Goal: Transaction & Acquisition: Purchase product/service

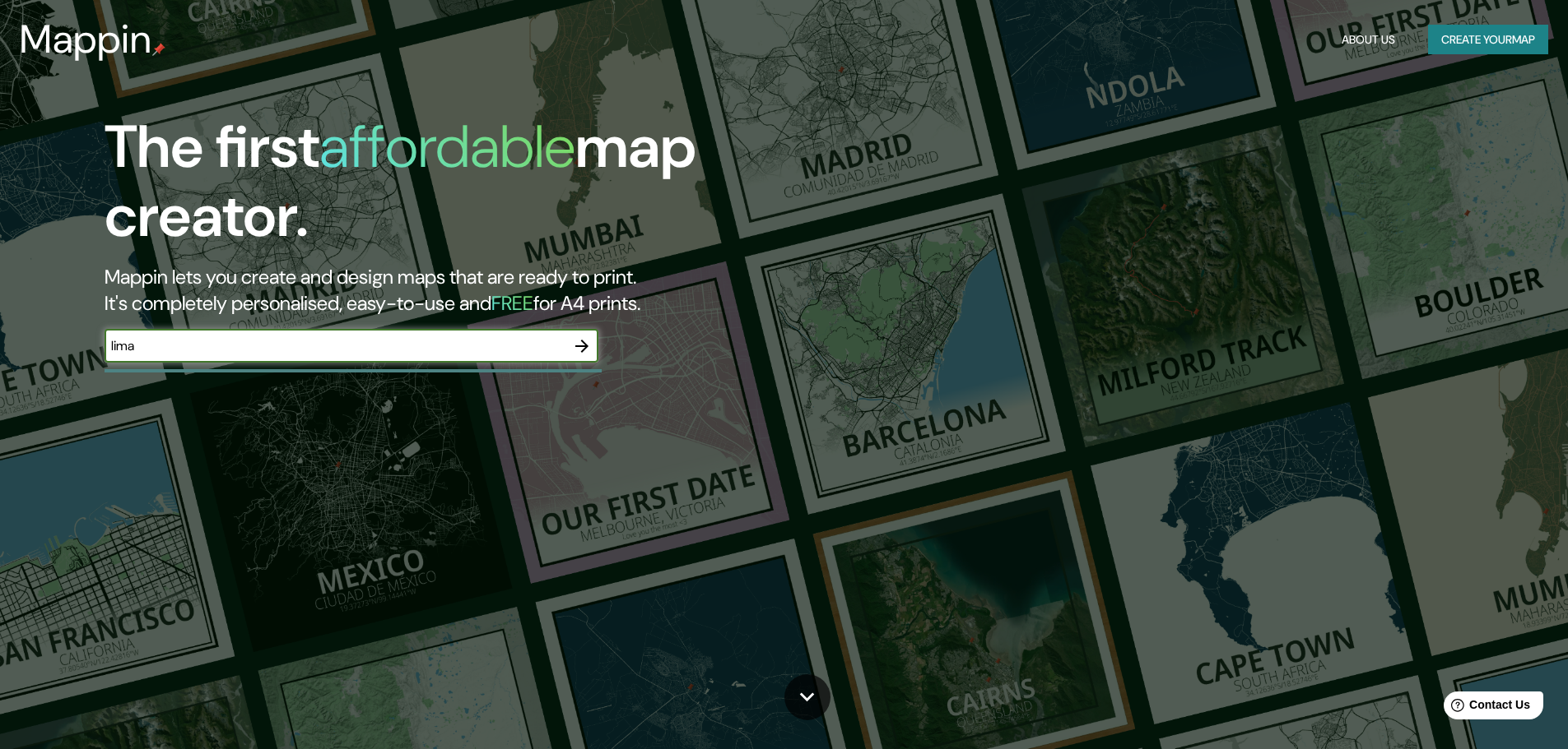
type input "lima"
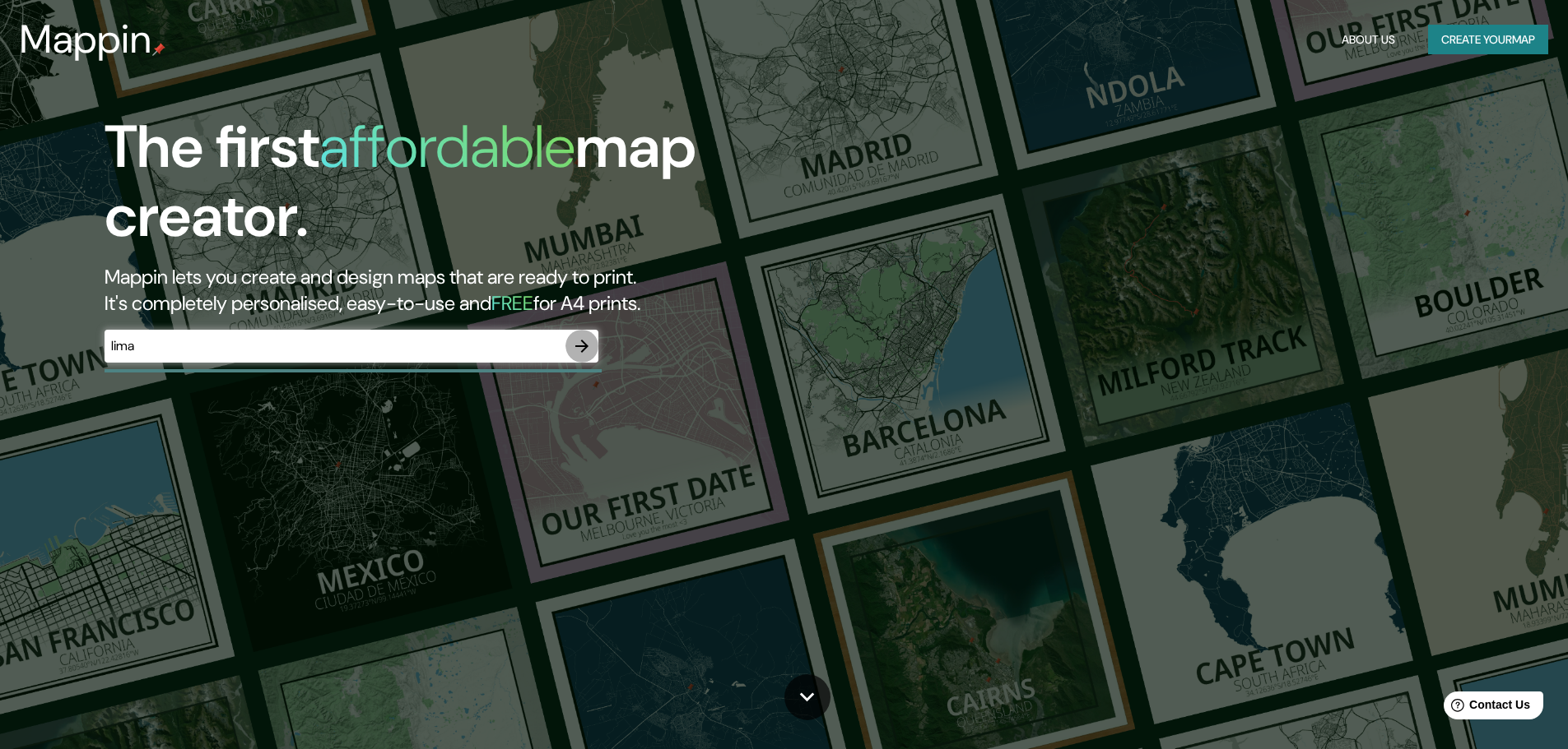
click at [595, 355] on button "button" at bounding box center [582, 346] width 33 height 33
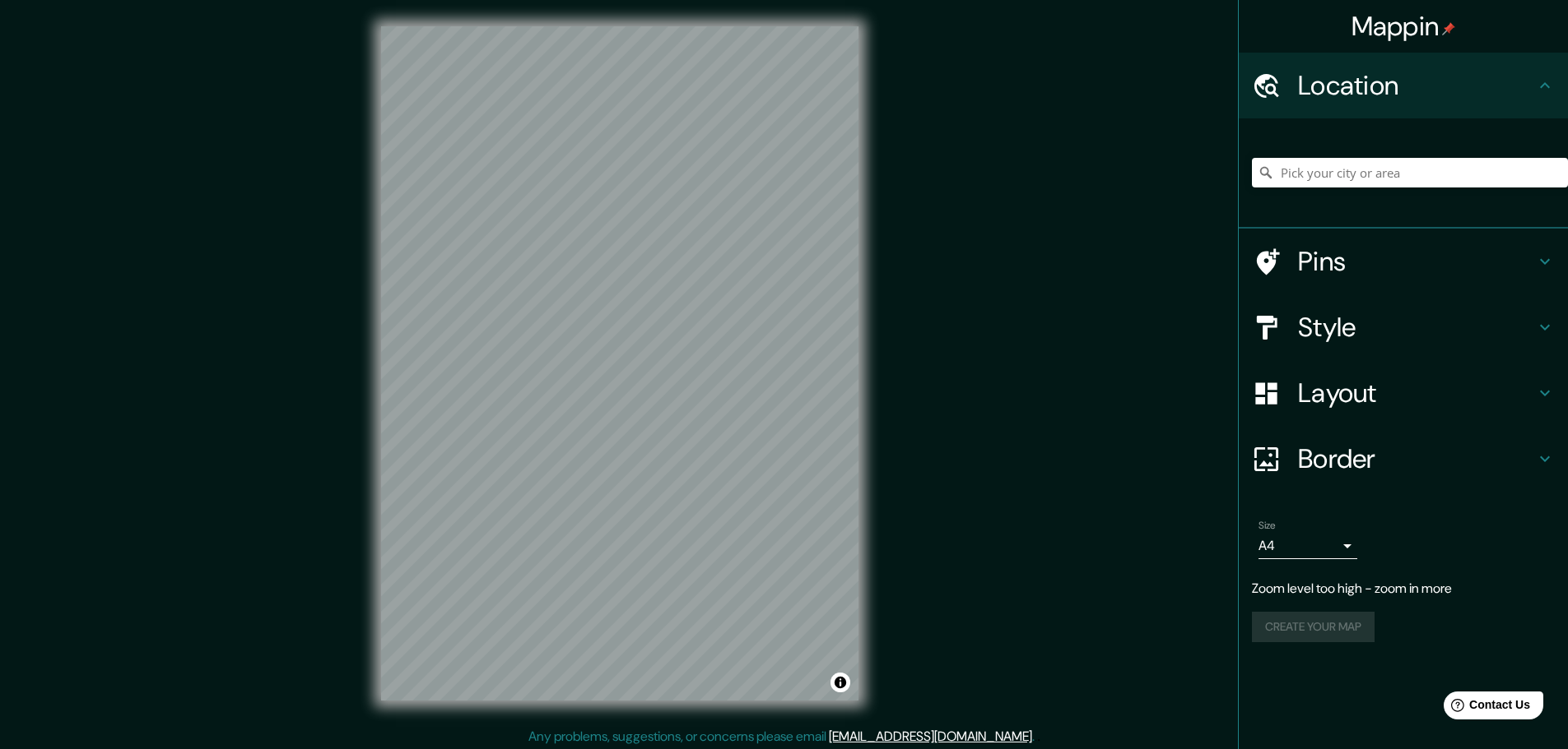
click at [1177, 192] on div "Mappin Location Pins Style Layout Border Choose a border. Hint : you can make l…" at bounding box center [784, 376] width 1568 height 754
click at [670, 27] on div at bounding box center [620, 27] width 477 height 0
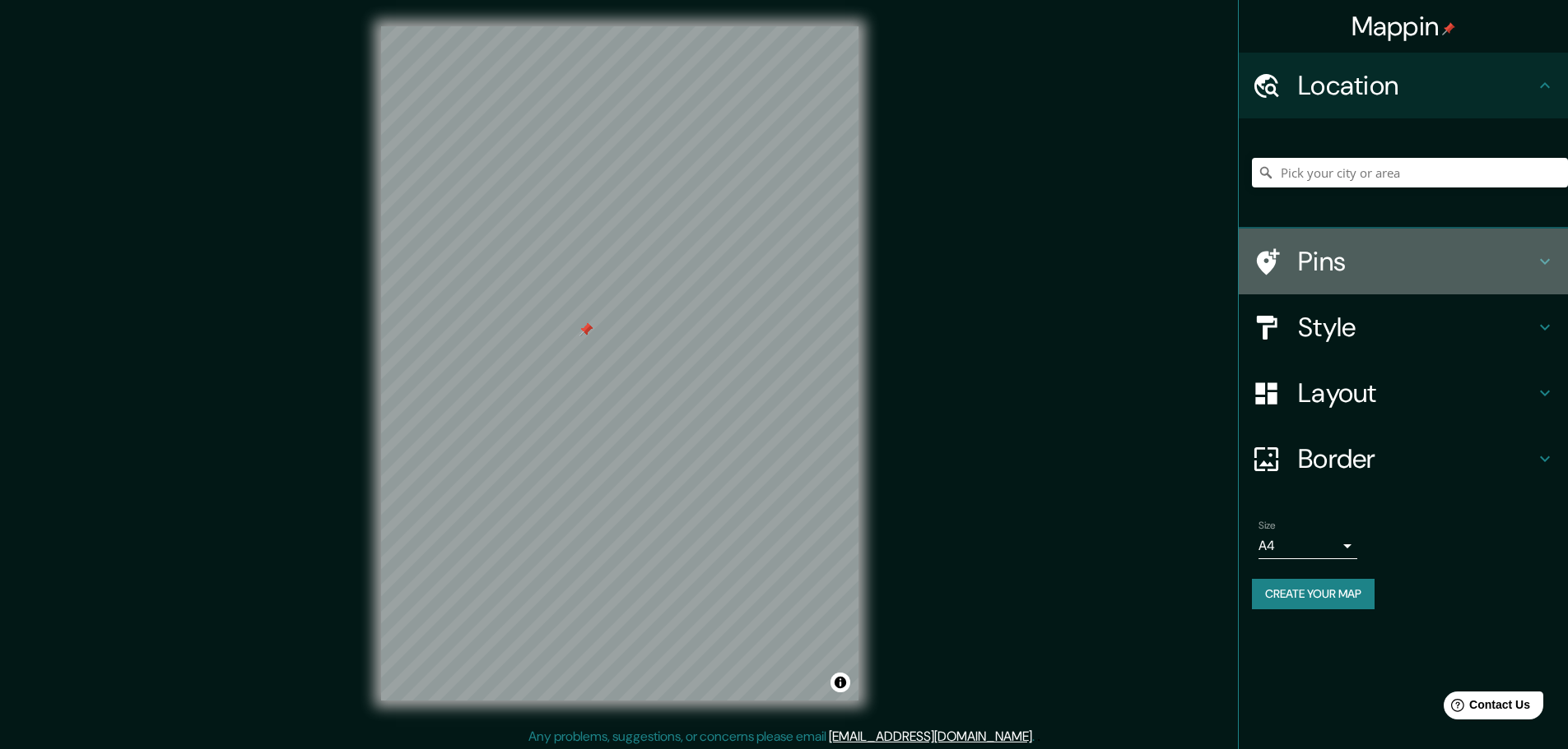
click at [1370, 259] on h4 "Pins" at bounding box center [1416, 261] width 237 height 33
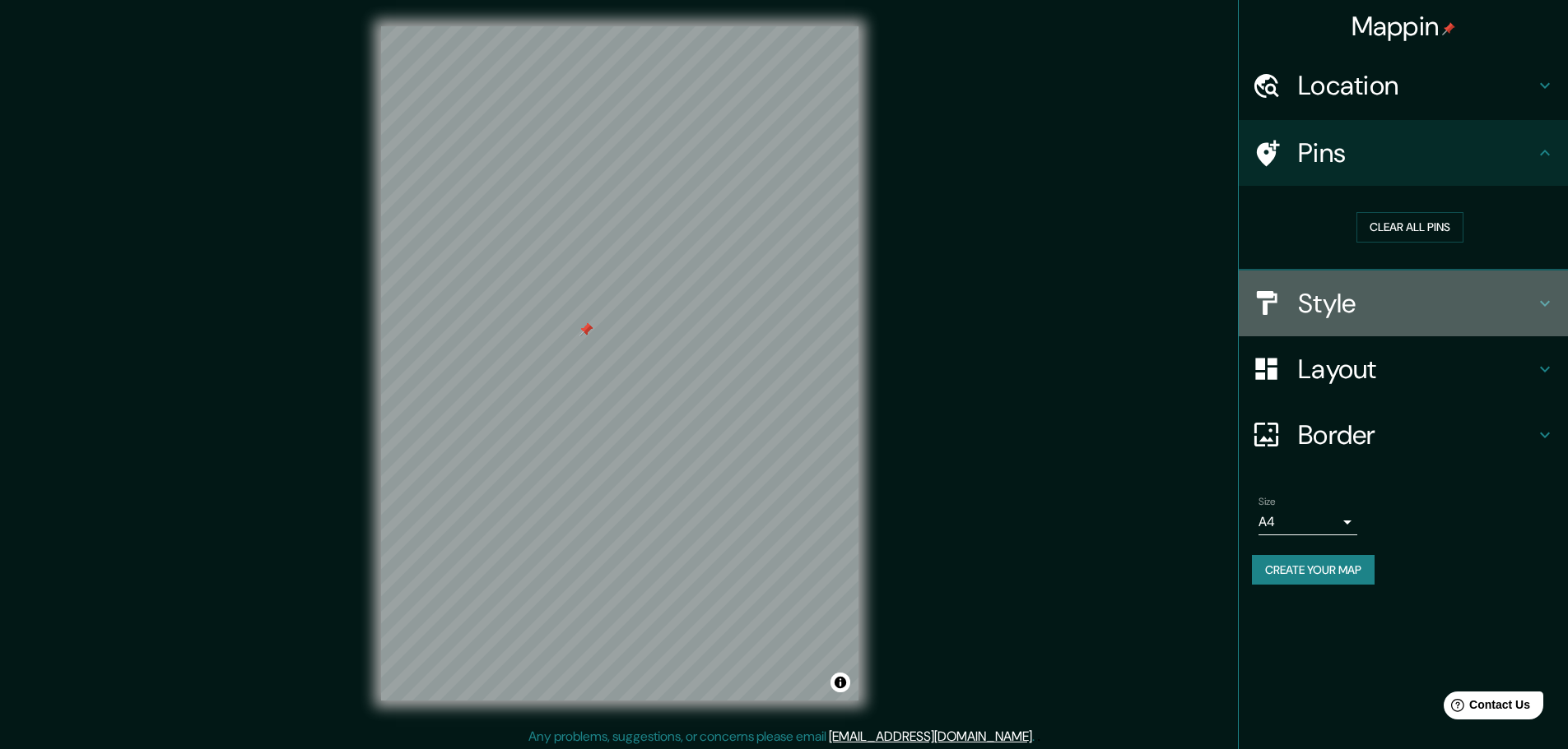
click at [1366, 320] on div "Style" at bounding box center [1403, 303] width 329 height 66
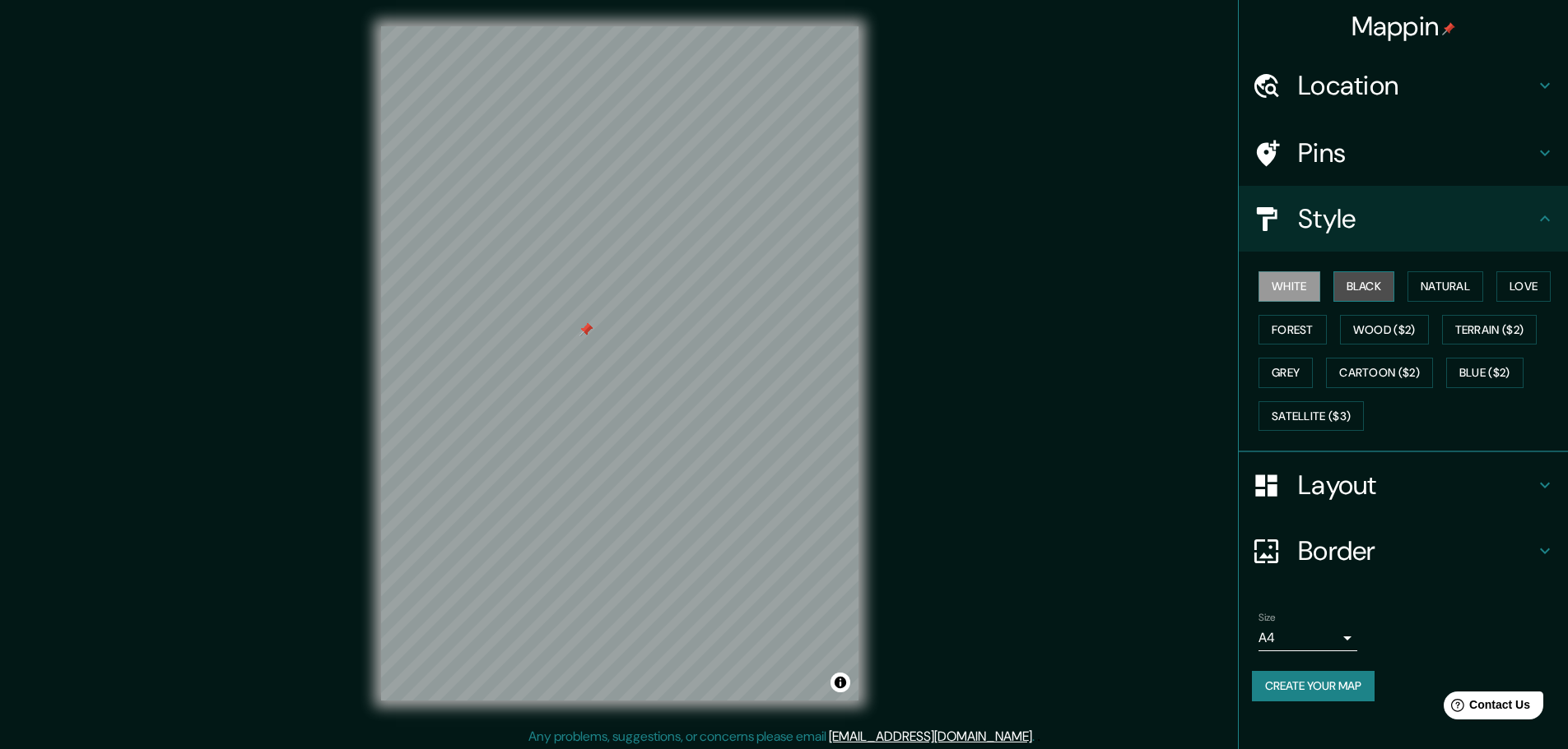
click at [1365, 297] on button "Black" at bounding box center [1364, 287] width 62 height 30
click at [1420, 291] on button "Natural" at bounding box center [1445, 287] width 76 height 30
click at [1525, 285] on button "Love" at bounding box center [1522, 287] width 54 height 30
click at [1300, 329] on button "Forest" at bounding box center [1292, 330] width 68 height 30
click at [1287, 386] on button "Grey" at bounding box center [1285, 373] width 54 height 30
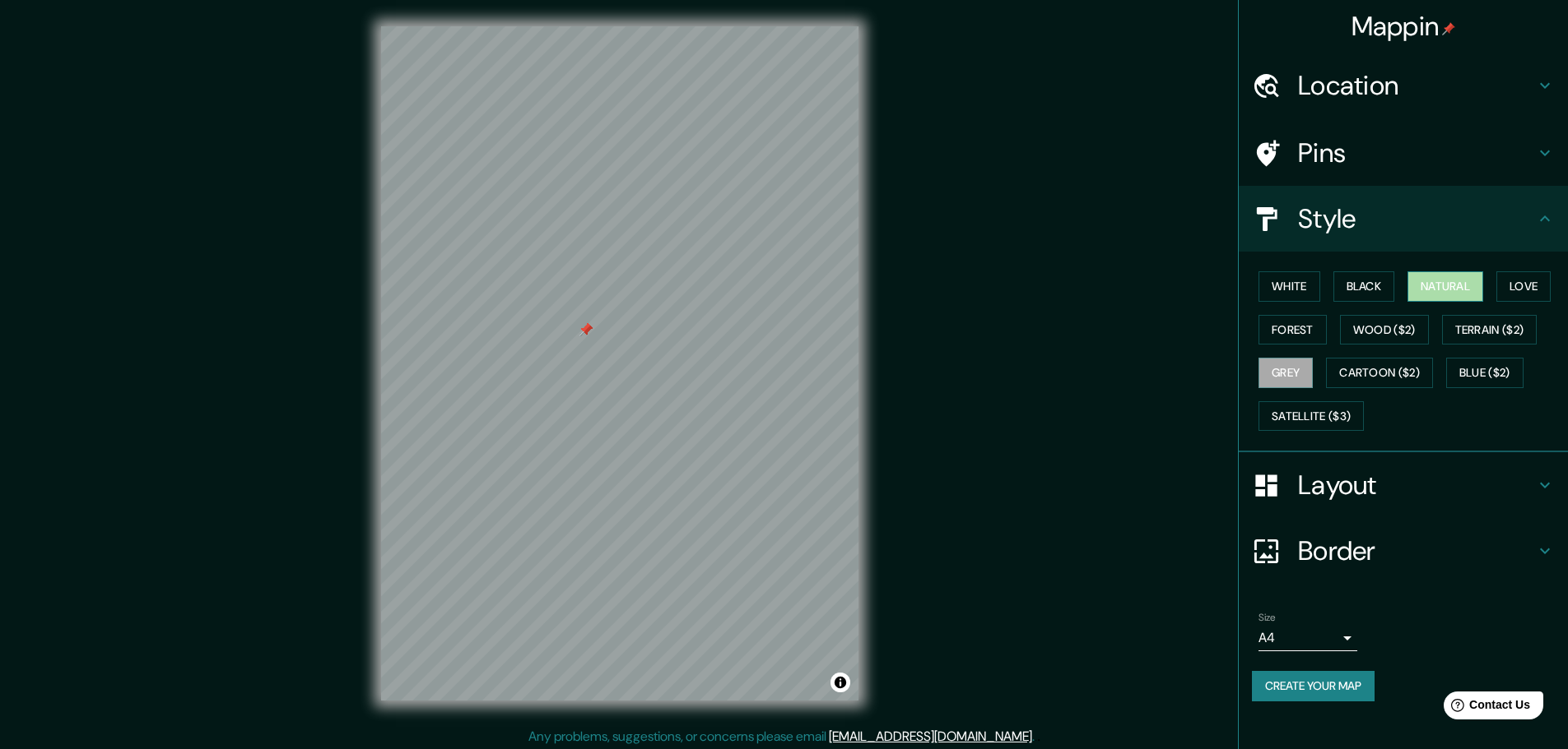
click at [1453, 285] on button "Natural" at bounding box center [1445, 287] width 76 height 30
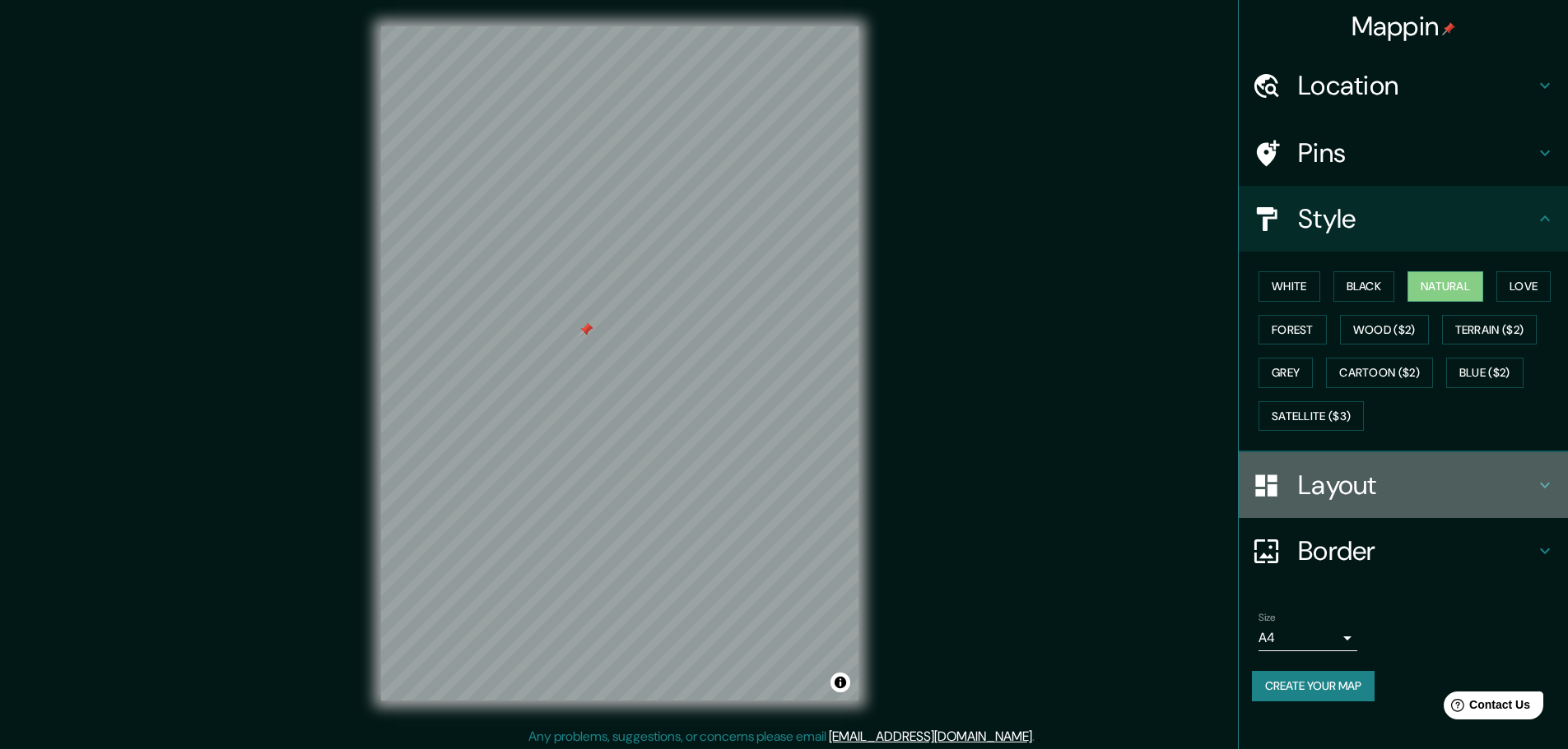
click at [1348, 482] on h4 "Layout" at bounding box center [1416, 485] width 237 height 33
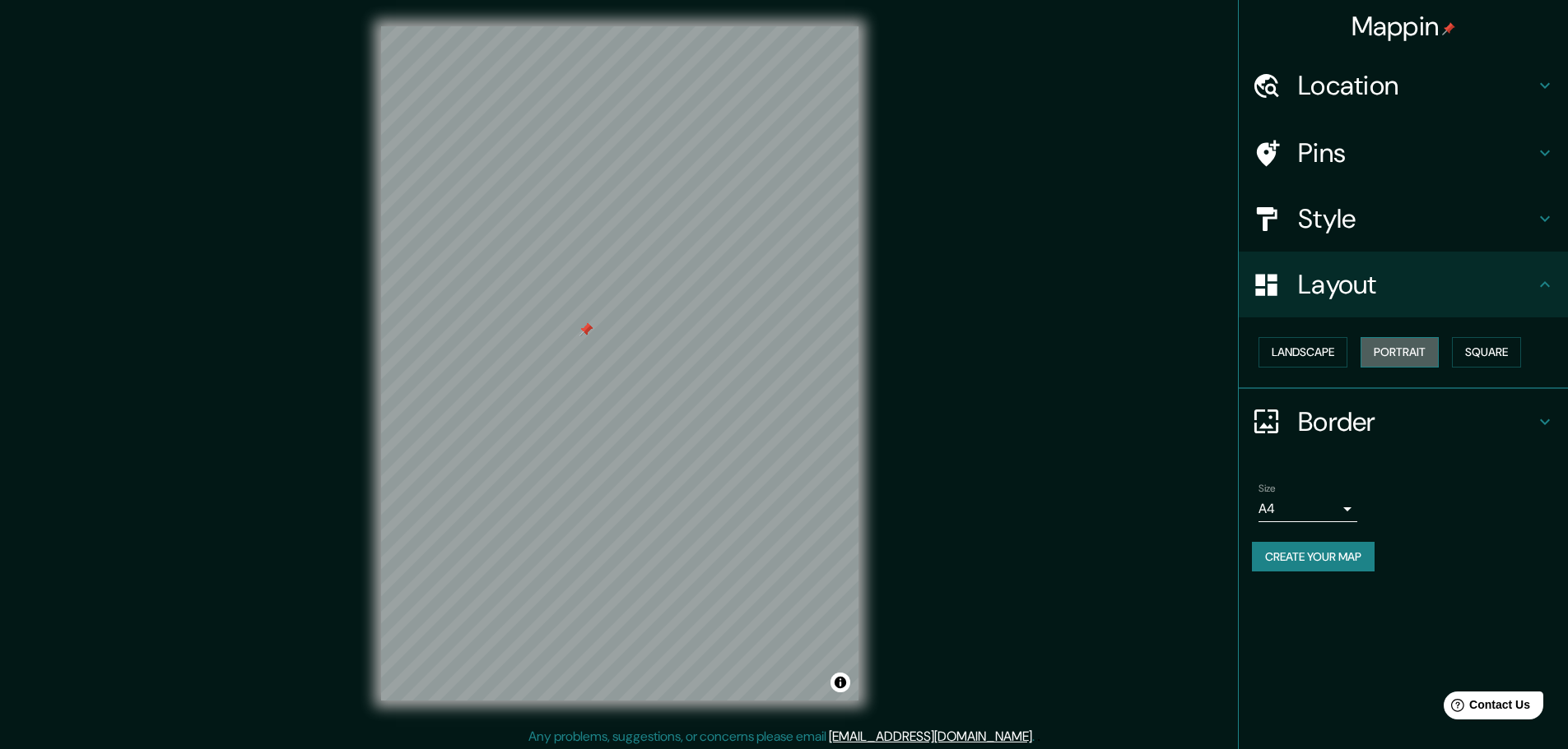
click at [1366, 357] on button "Portrait" at bounding box center [1400, 353] width 78 height 30
click at [1316, 358] on button "Landscape" at bounding box center [1302, 353] width 88 height 30
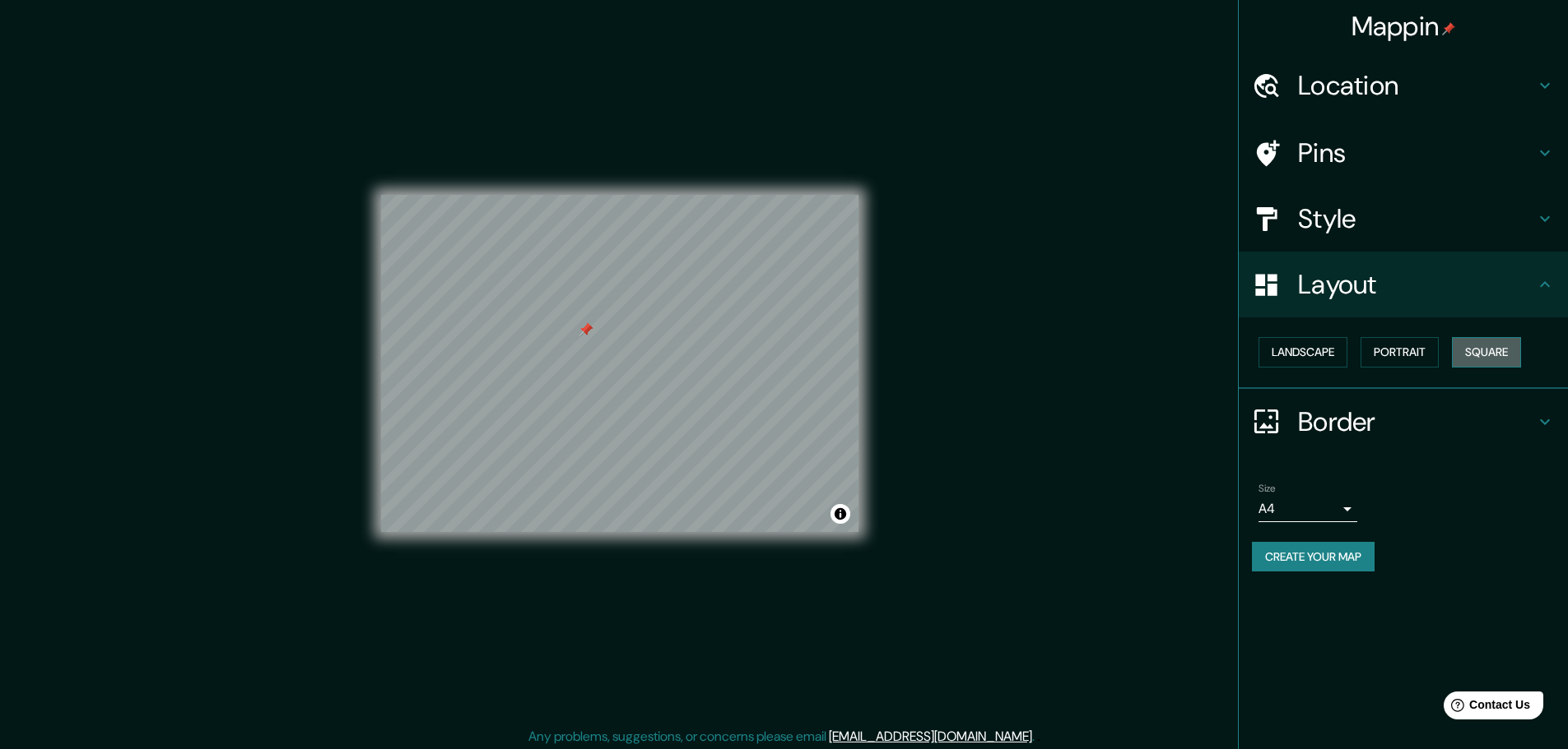
click at [1503, 345] on button "Square" at bounding box center [1486, 353] width 69 height 30
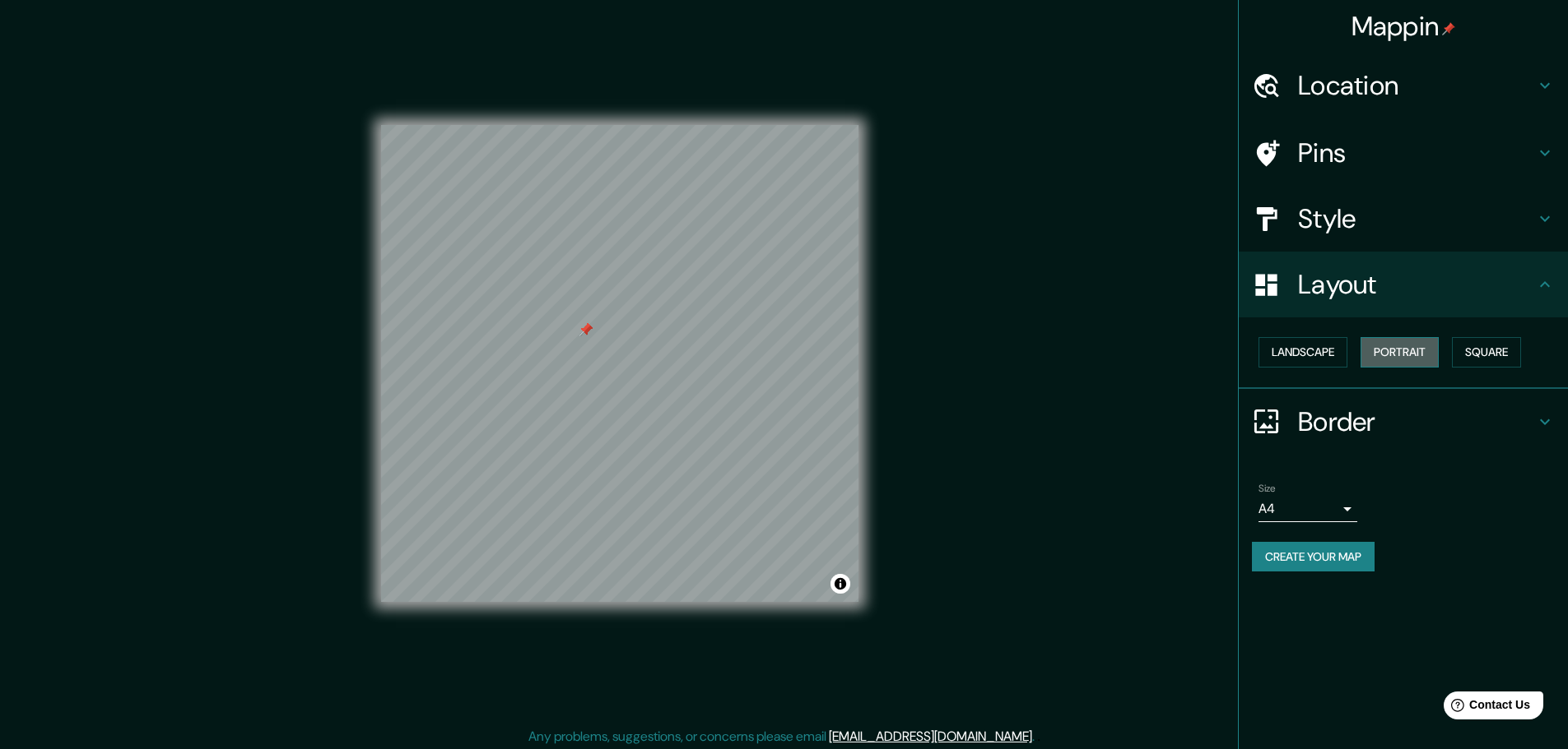
click at [1400, 360] on button "Portrait" at bounding box center [1400, 353] width 78 height 30
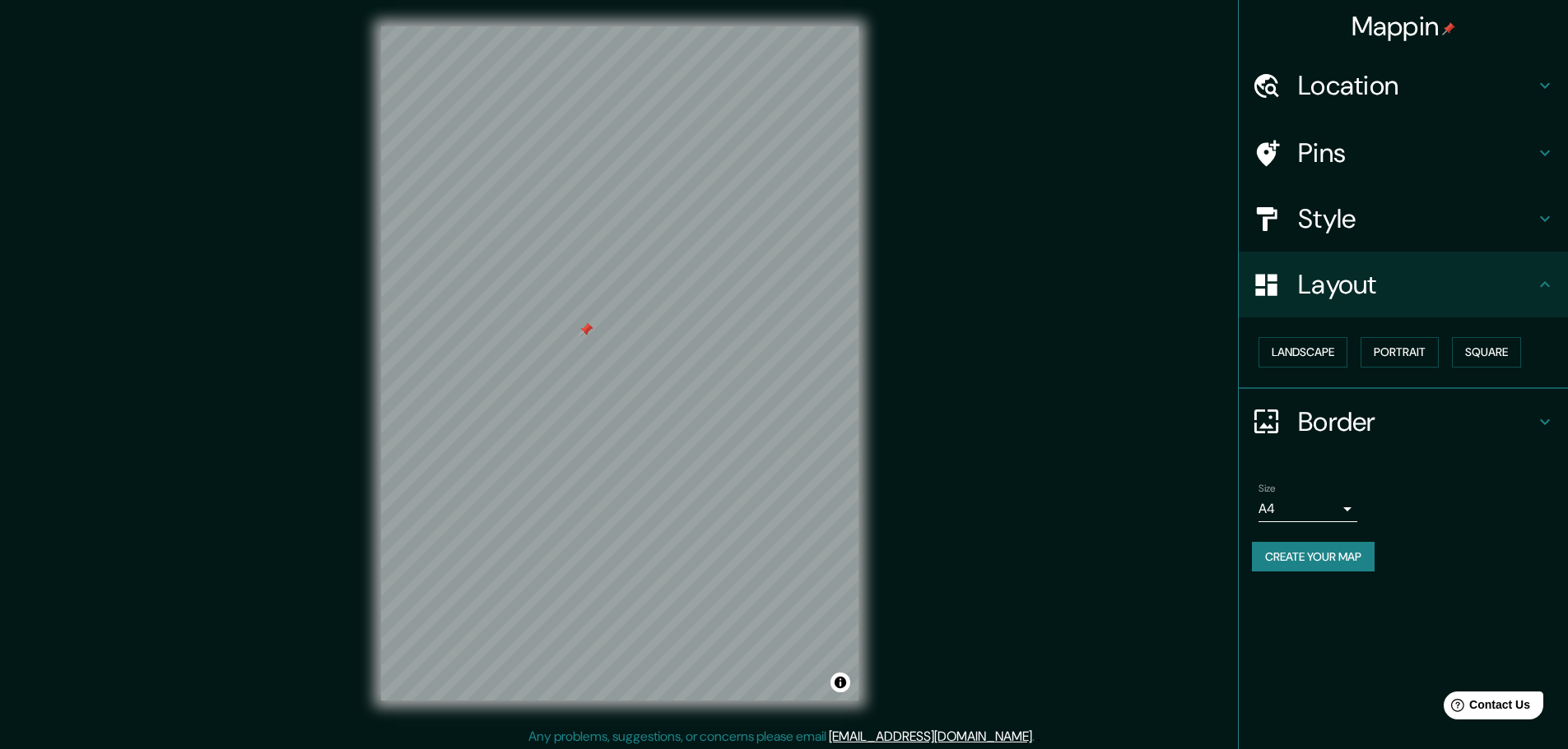
click at [1384, 421] on h4 "Border" at bounding box center [1416, 422] width 237 height 33
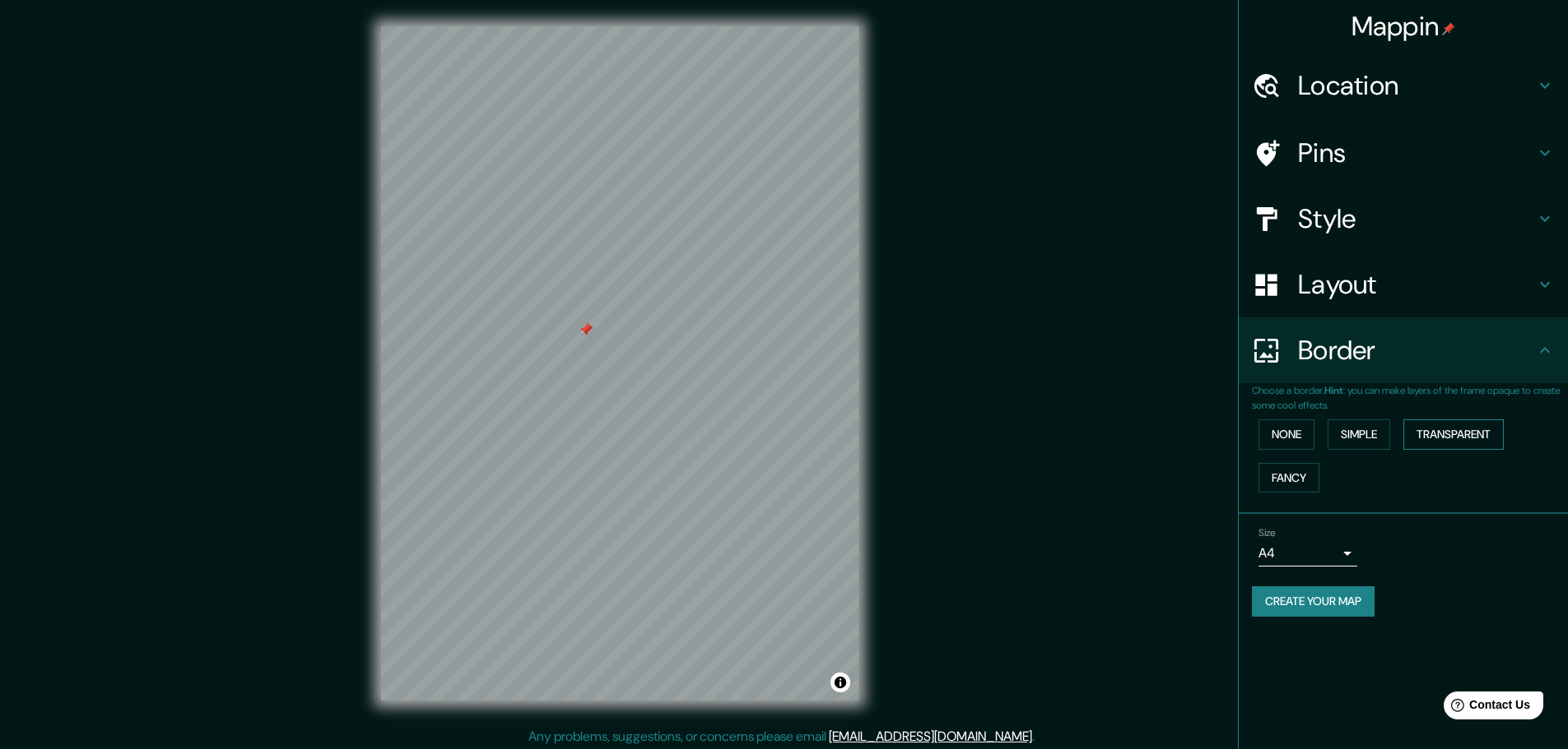
click at [1431, 429] on button "Transparent" at bounding box center [1454, 434] width 101 height 30
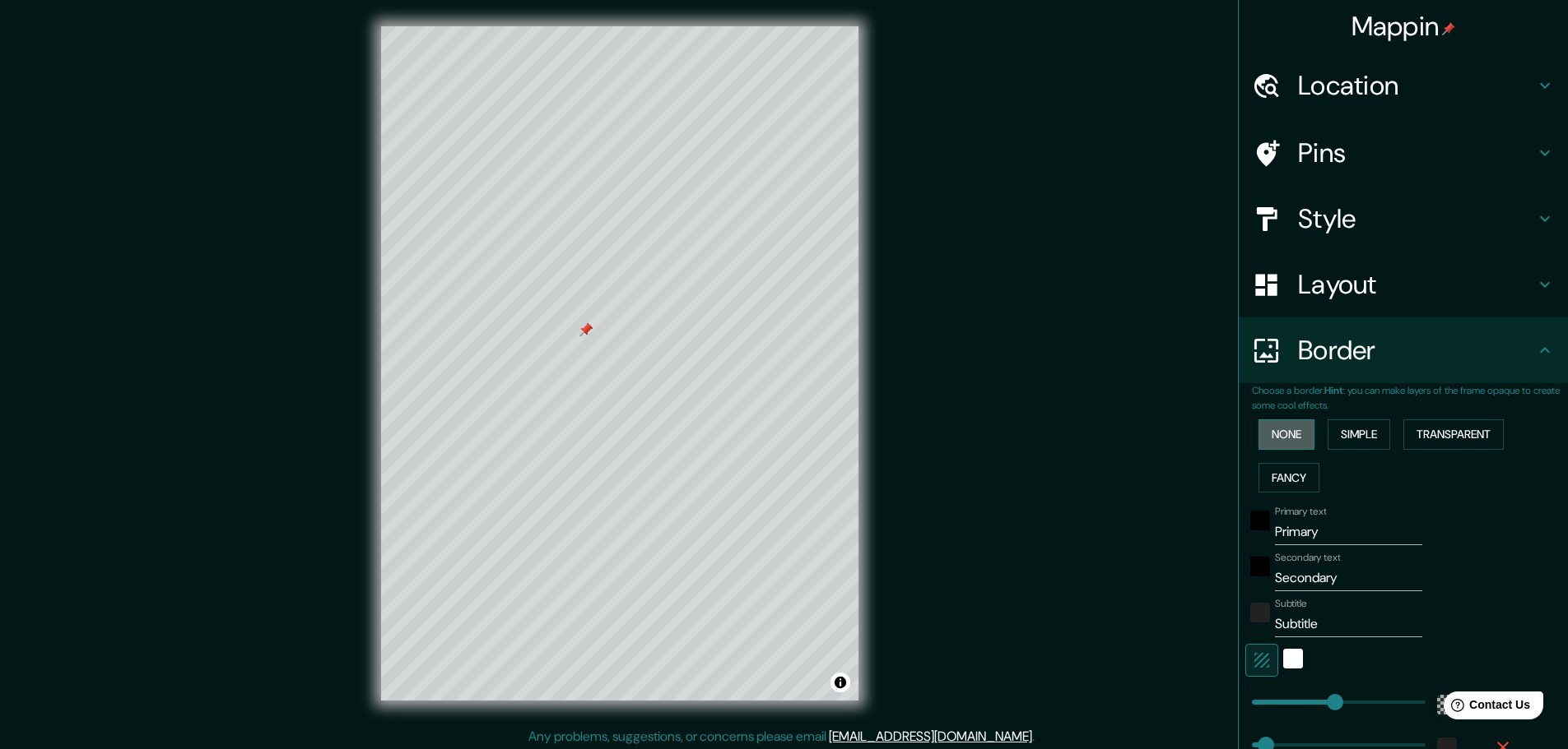
click at [1261, 442] on button "None" at bounding box center [1286, 434] width 56 height 30
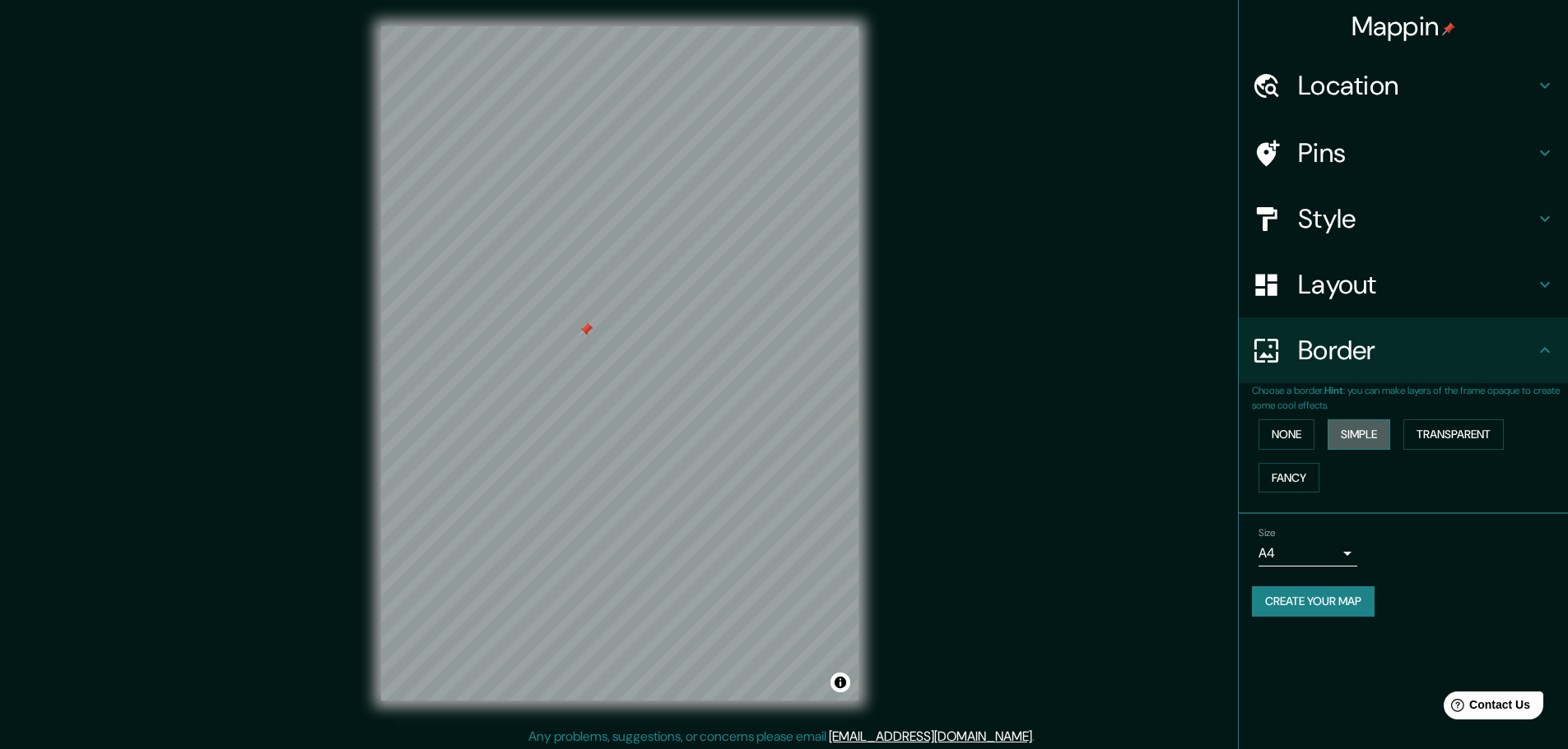
click at [1337, 442] on button "Simple" at bounding box center [1359, 434] width 63 height 30
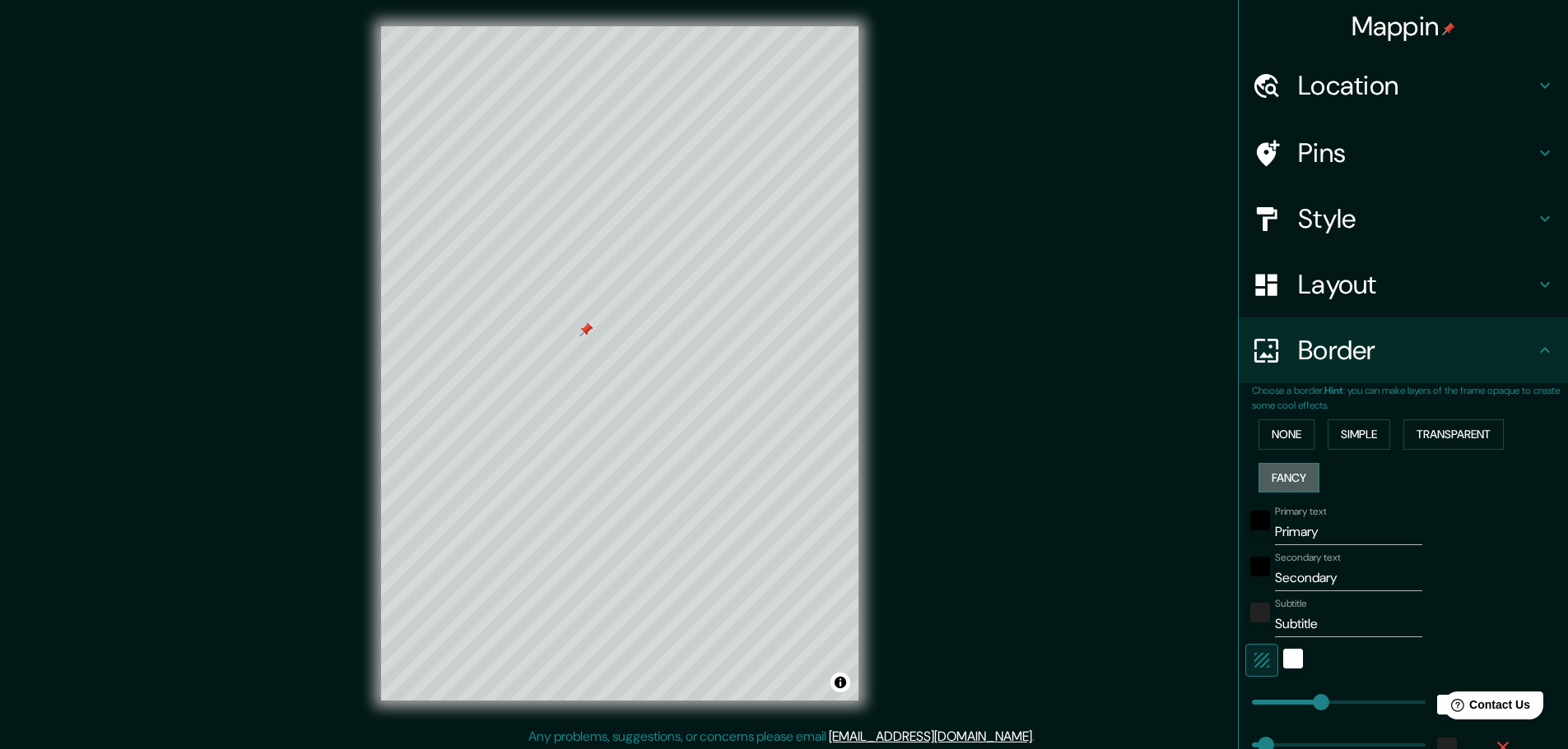
click at [1295, 476] on button "Fancy" at bounding box center [1288, 478] width 61 height 30
click at [1348, 436] on button "Simple" at bounding box center [1359, 434] width 63 height 30
drag, startPoint x: 1332, startPoint y: 533, endPoint x: 1186, endPoint y: 540, distance: 146.2
click at [1186, 540] on div "Mappin Location Pins Style Layout Border Choose a border. Hint : you can make l…" at bounding box center [784, 376] width 1568 height 754
type input "46"
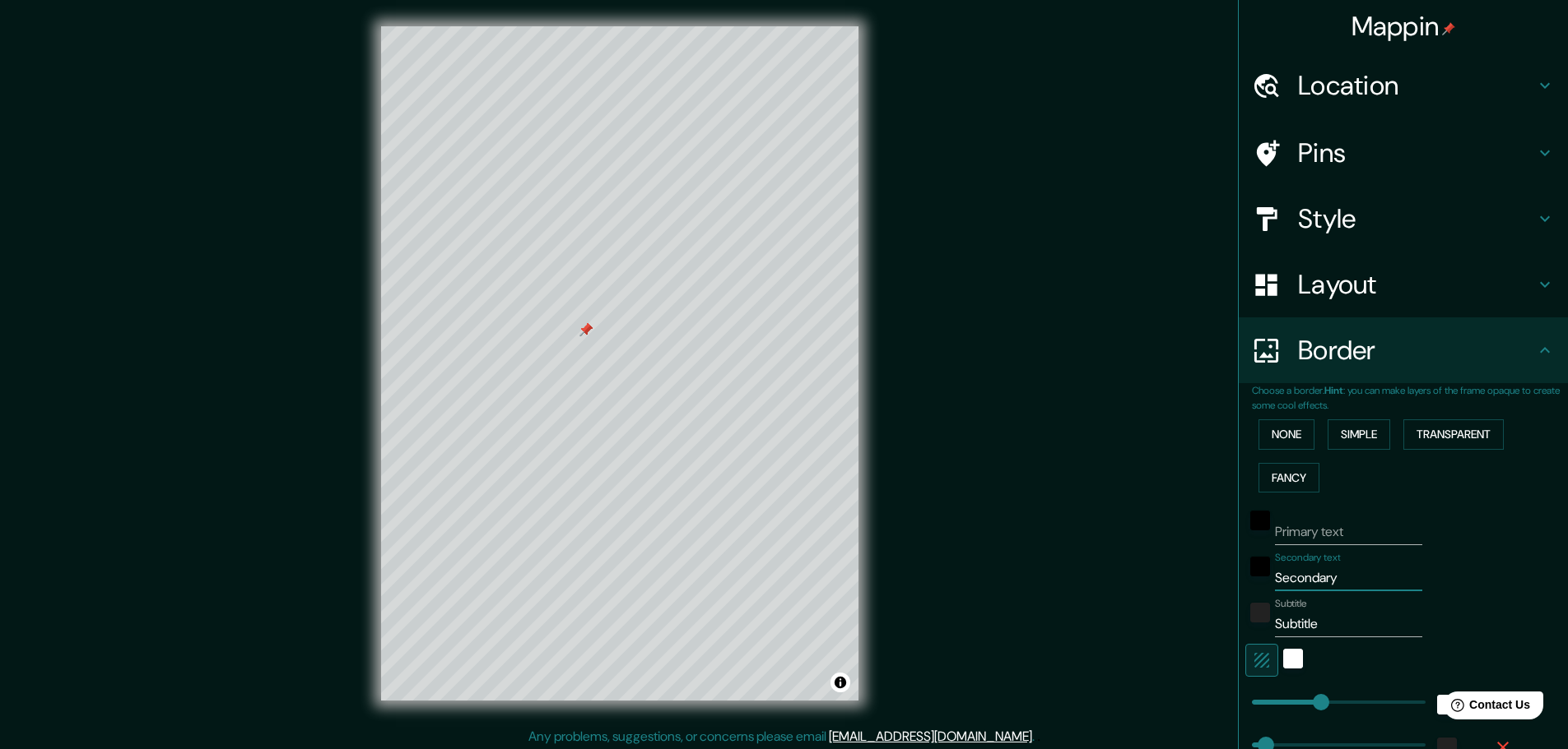
drag, startPoint x: 1364, startPoint y: 575, endPoint x: 1199, endPoint y: 576, distance: 165.0
click at [1199, 576] on div "Mappin Location Pins Style Layout Border Choose a border. Hint : you can make l…" at bounding box center [784, 376] width 1568 height 754
type input "46"
drag, startPoint x: 1308, startPoint y: 626, endPoint x: 1240, endPoint y: 634, distance: 68.5
click at [1245, 634] on div "Subtitle Subtitle" at bounding box center [1380, 618] width 270 height 40
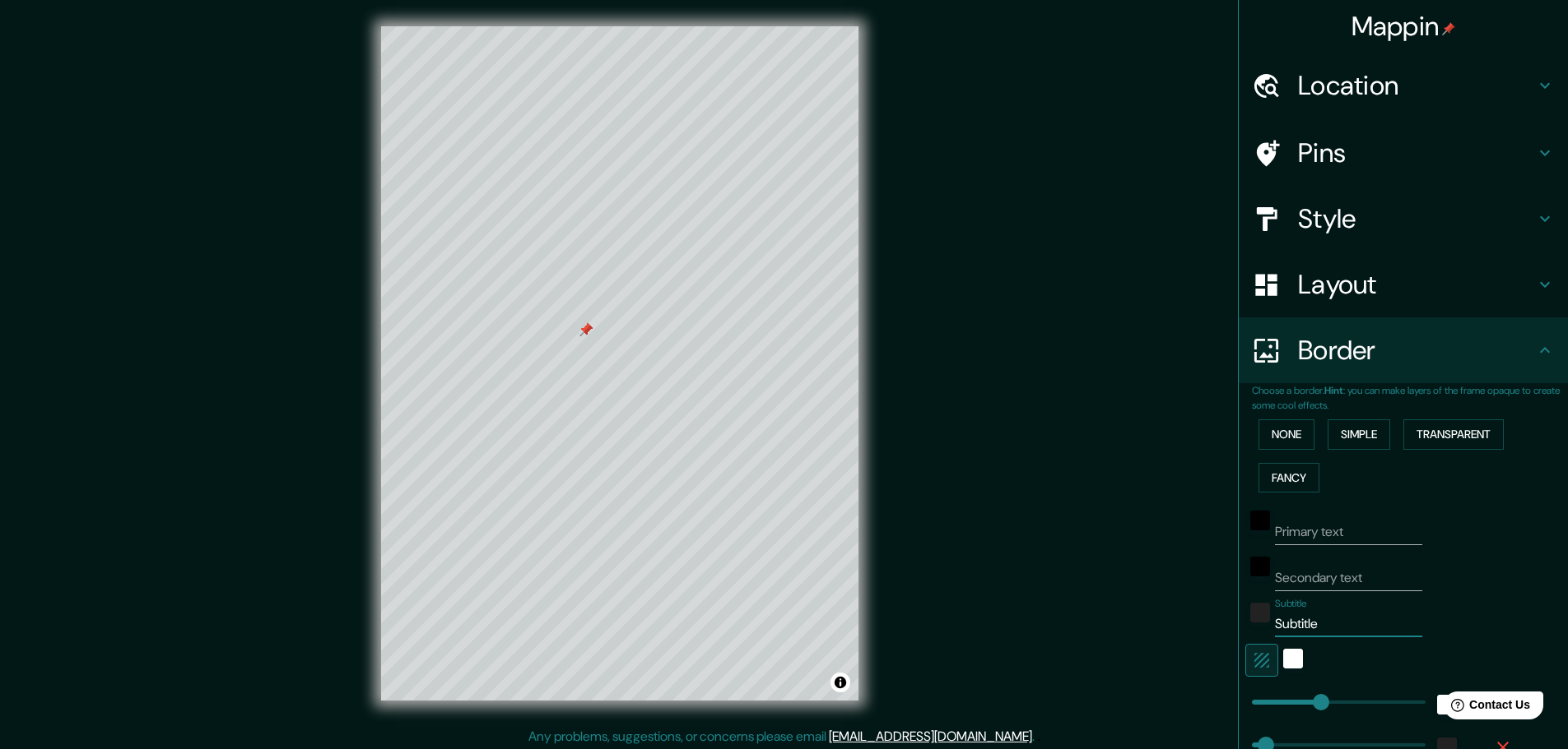
type input "46"
click at [1283, 655] on div "white" at bounding box center [1292, 659] width 20 height 20
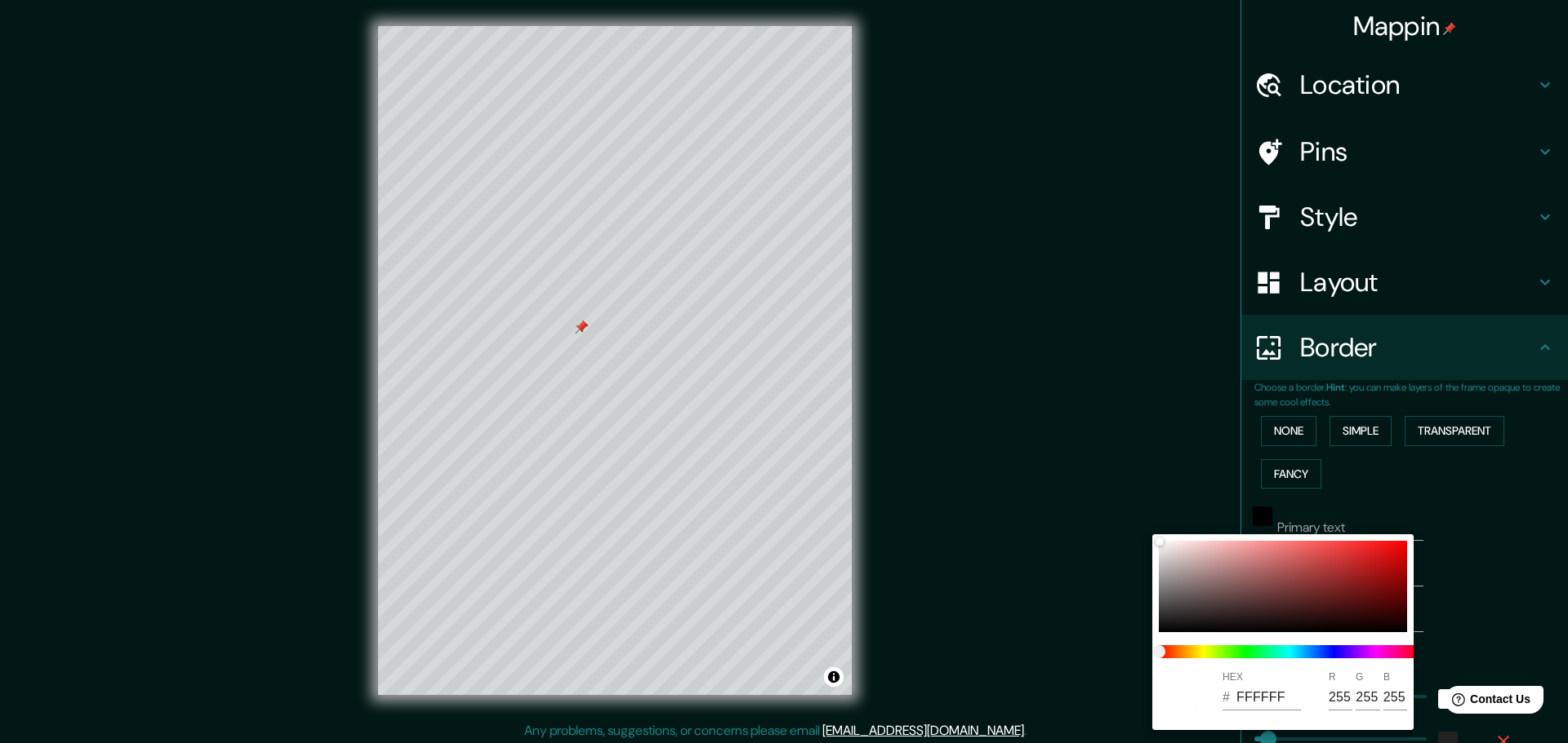
drag, startPoint x: 1156, startPoint y: 549, endPoint x: 1159, endPoint y: 659, distance: 110.0
click at [1159, 659] on div "HEX # FFFFFF R 255 G 255 B 255" at bounding box center [1282, 633] width 261 height 196
click at [1164, 620] on div at bounding box center [1282, 586] width 248 height 91
type input "46"
type input "201F1F"
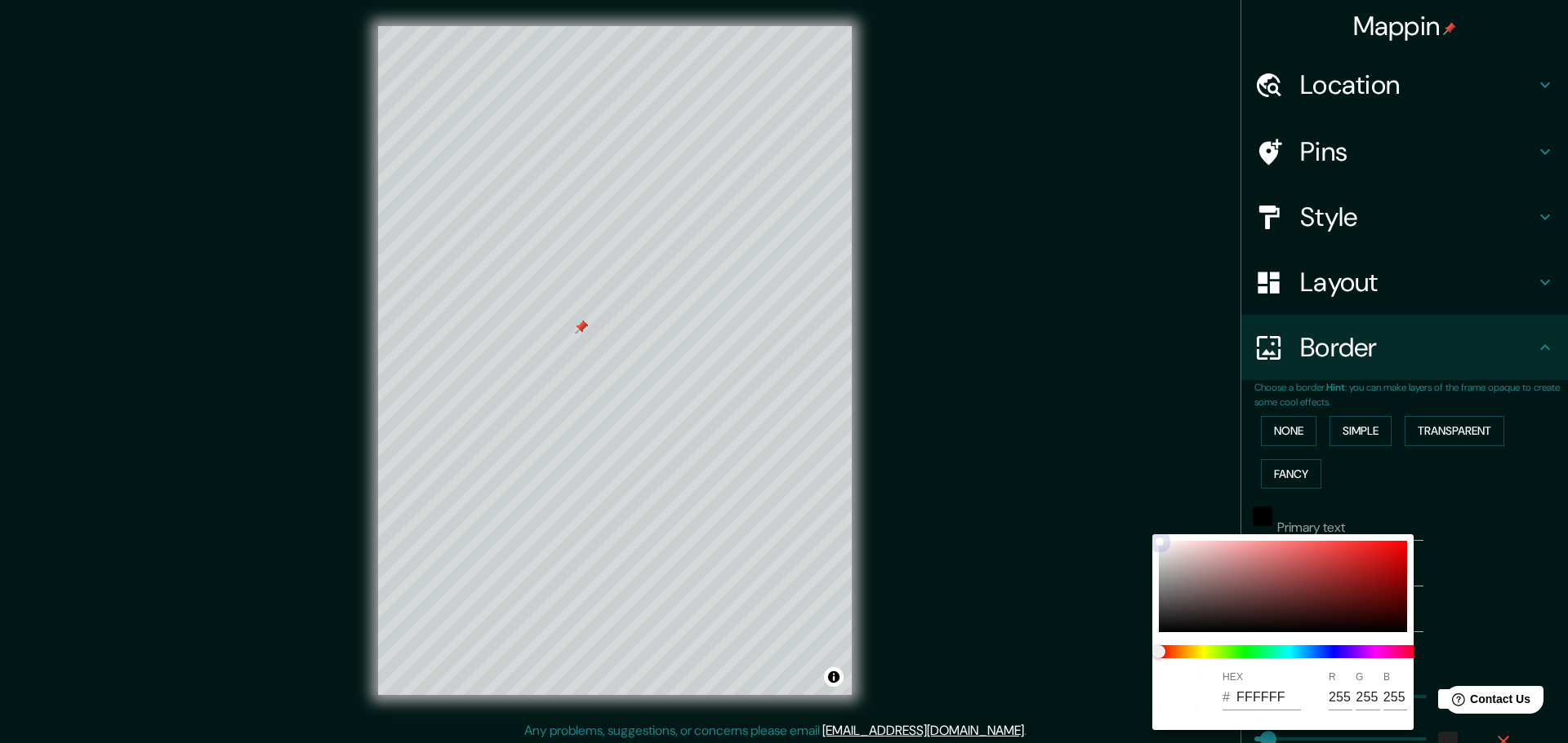
type input "32"
type input "31"
type input "46"
type input "272626"
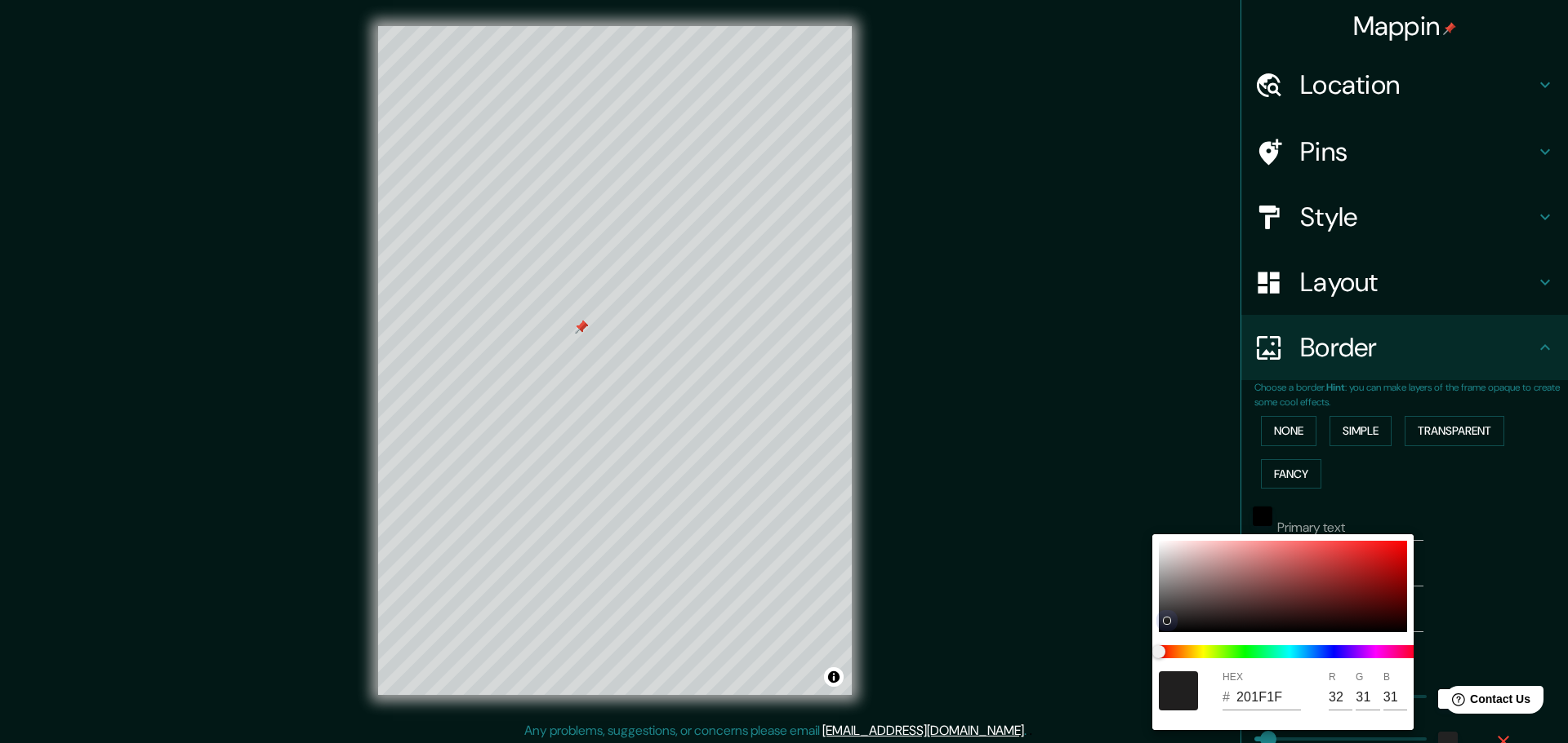
type input "39"
type input "38"
drag, startPoint x: 1165, startPoint y: 620, endPoint x: 1131, endPoint y: 520, distance: 105.6
click at [1131, 520] on div "HEX # 272626 R 39 G 38 B 38" at bounding box center [784, 372] width 1568 height 743
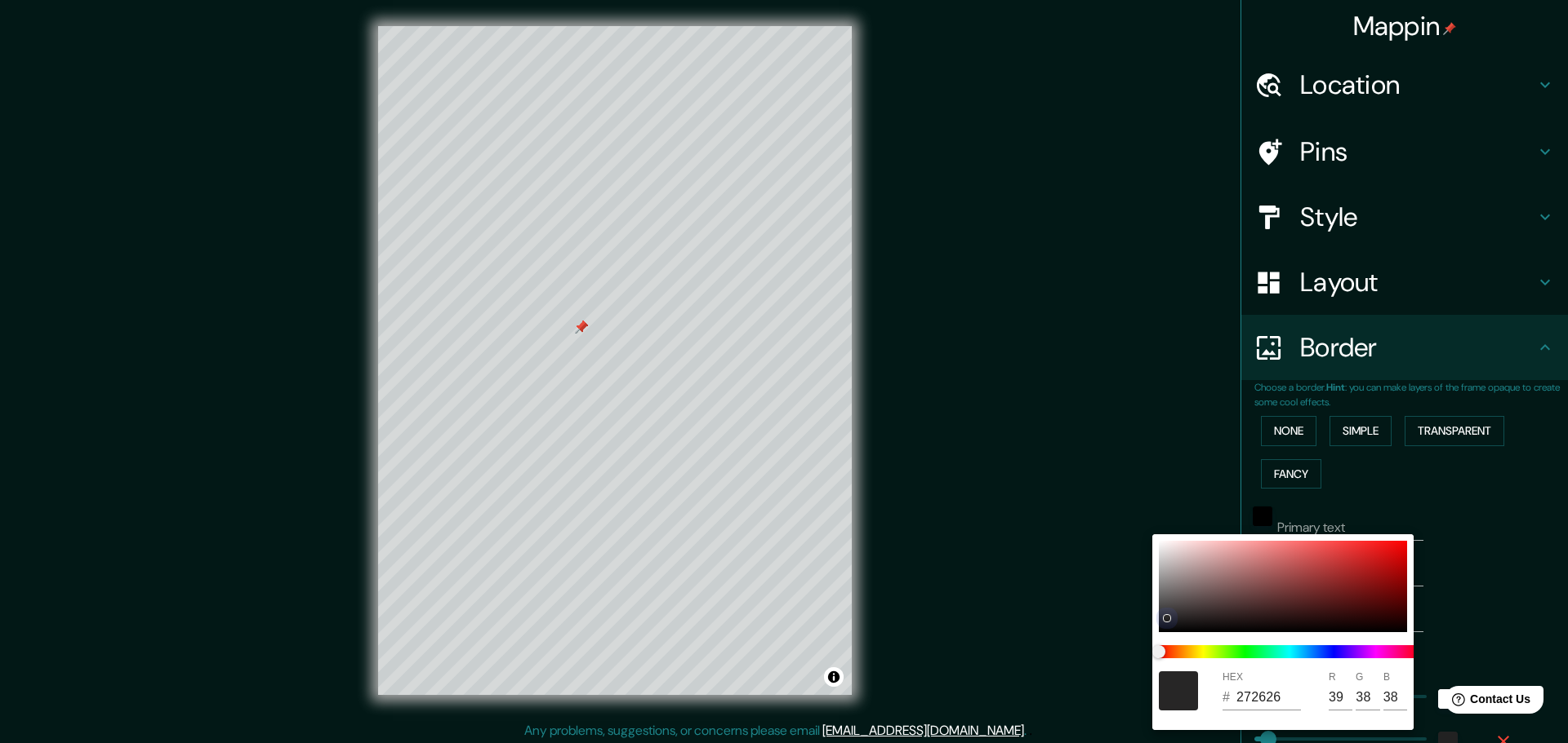
type input "46"
type input "888585"
type input "136"
type input "133"
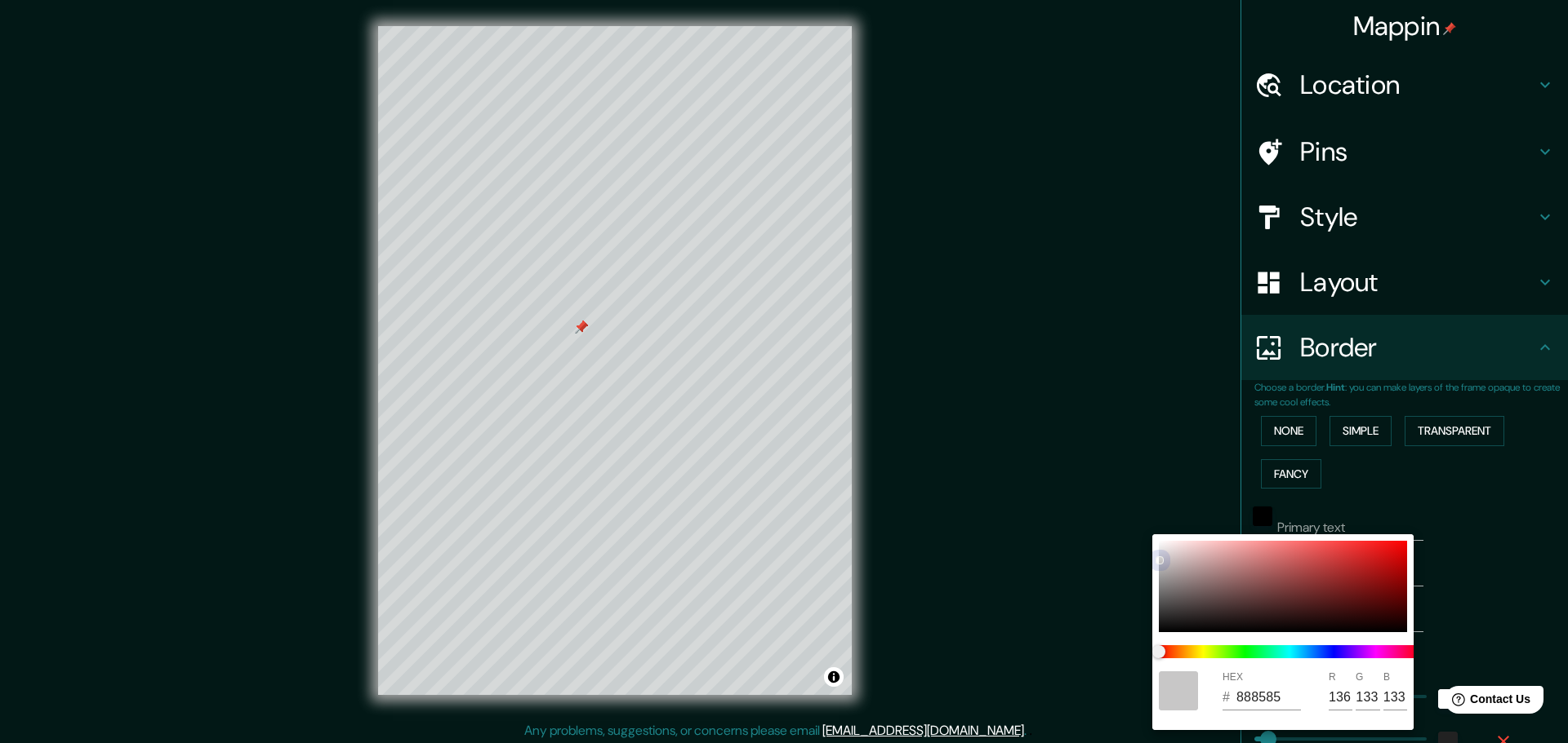
type input "46"
type input "CACACA"
type input "202"
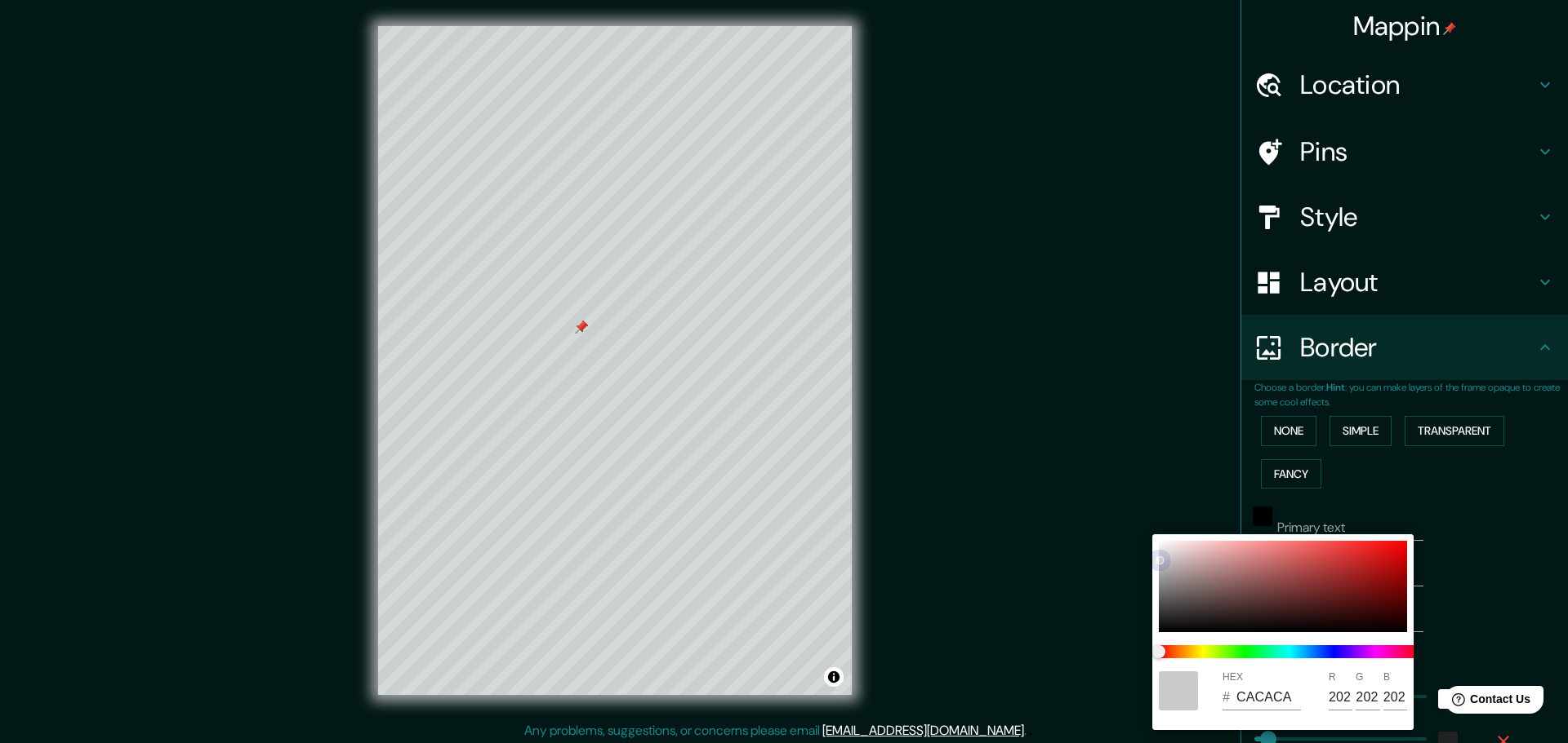
drag, startPoint x: 1168, startPoint y: 617, endPoint x: 1157, endPoint y: 560, distance: 58.1
click at [1157, 560] on div at bounding box center [1159, 560] width 7 height 7
click at [1549, 588] on div at bounding box center [784, 372] width 1568 height 743
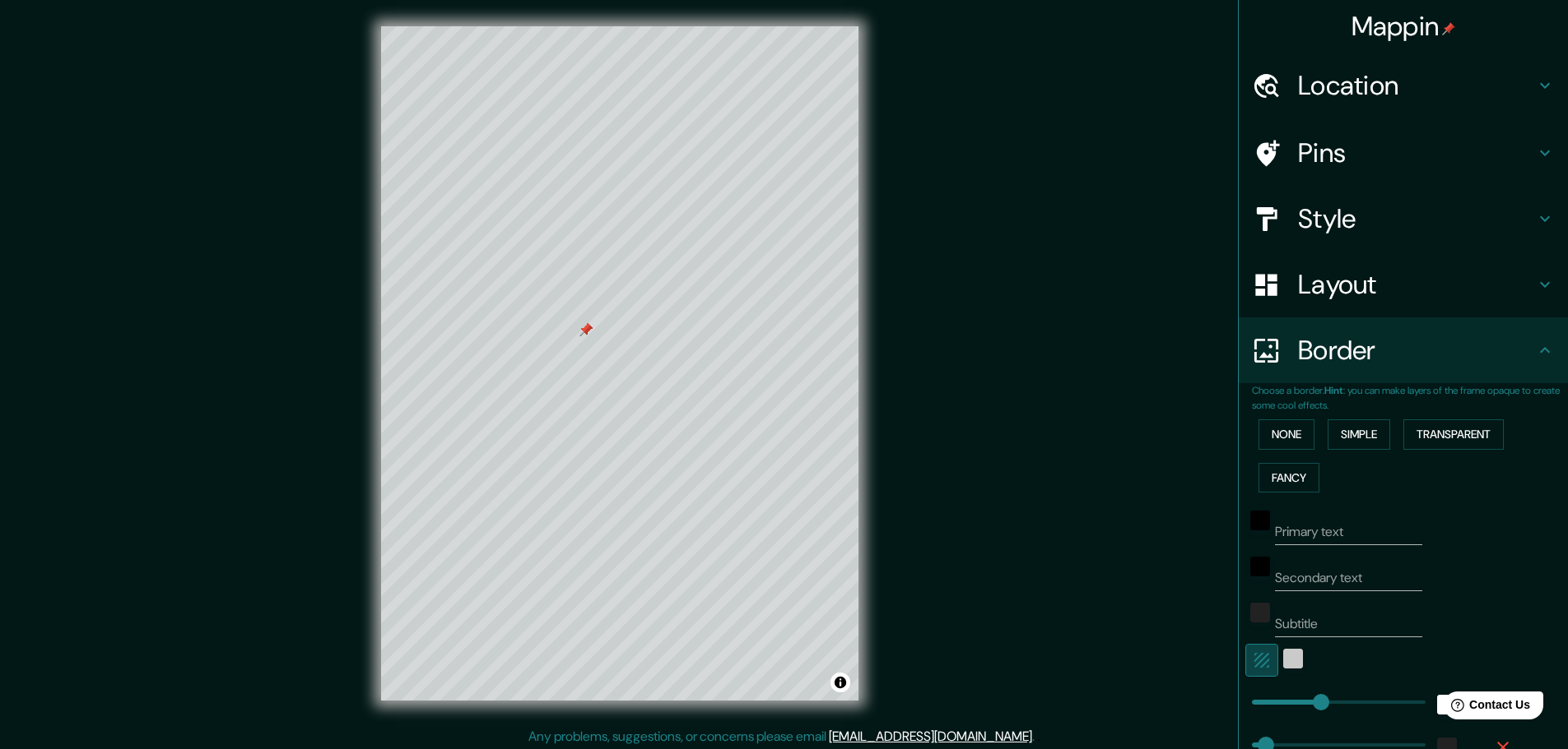
click at [1255, 664] on icon "button" at bounding box center [1261, 661] width 20 height 20
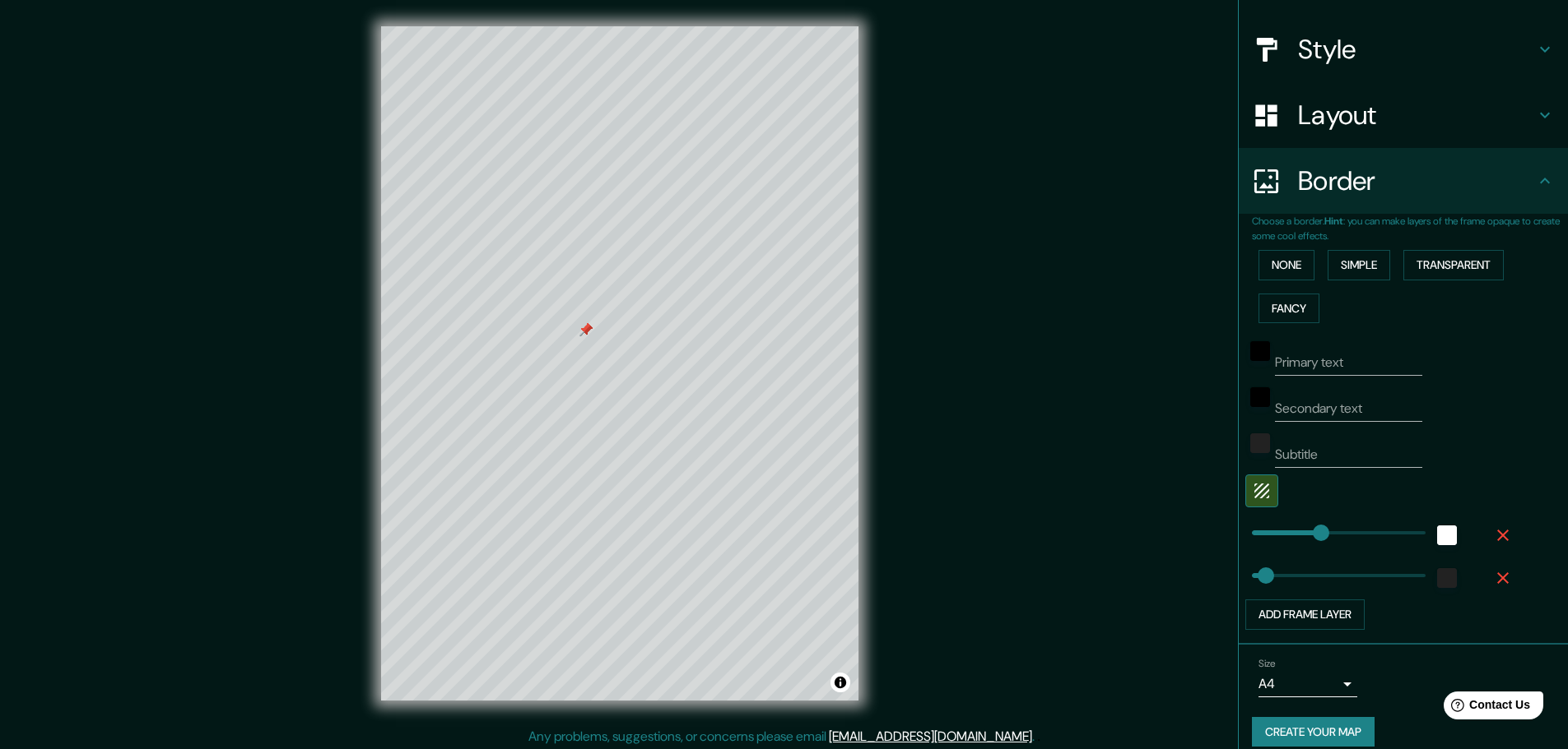
scroll to position [186, 0]
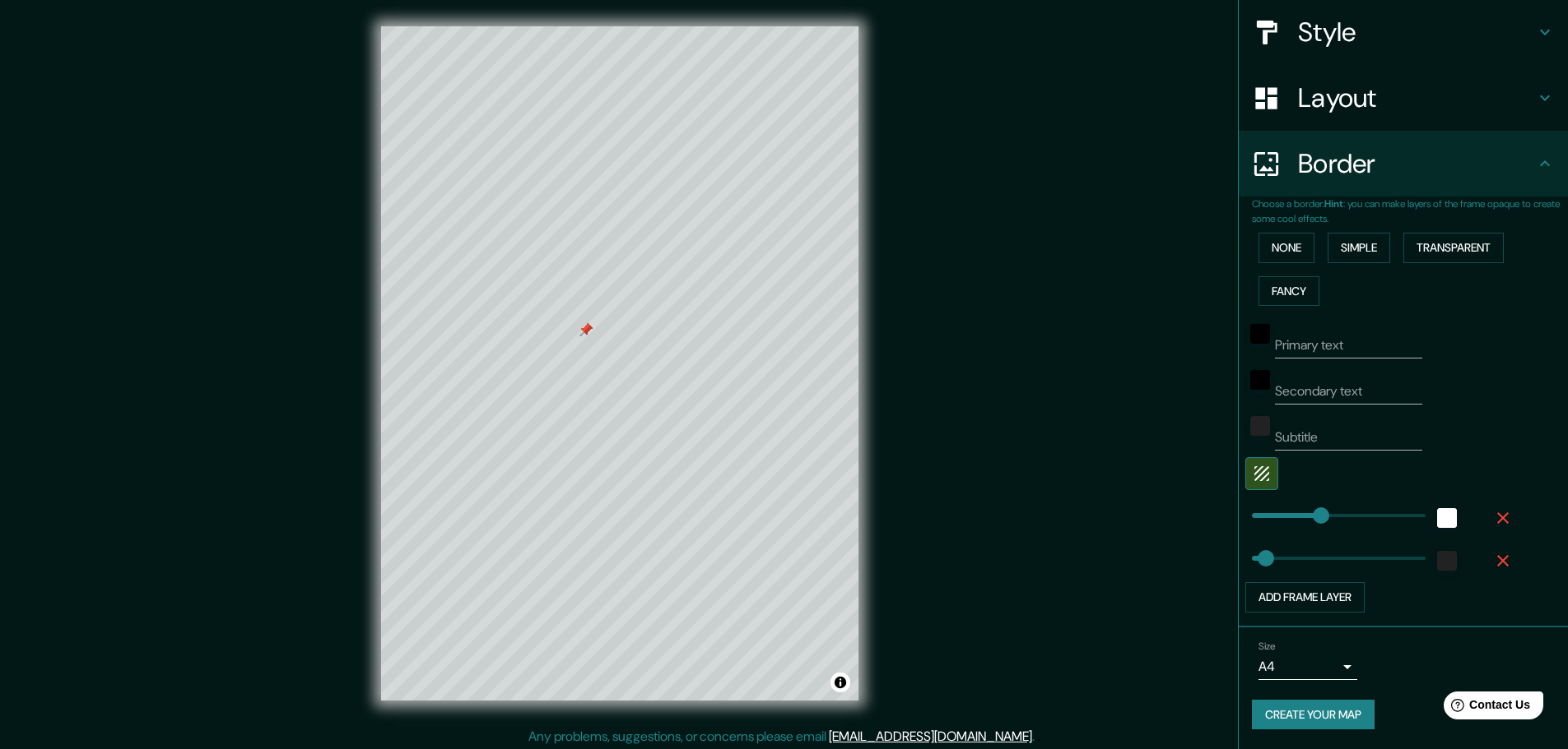
type input "46"
click at [1334, 702] on button "Create your map" at bounding box center [1312, 715] width 123 height 30
click at [1104, 392] on div "Mappin Location Pins Style Layout Border Choose a border. Hint : you can make l…" at bounding box center [784, 376] width 1568 height 754
